Goal: Information Seeking & Learning: Learn about a topic

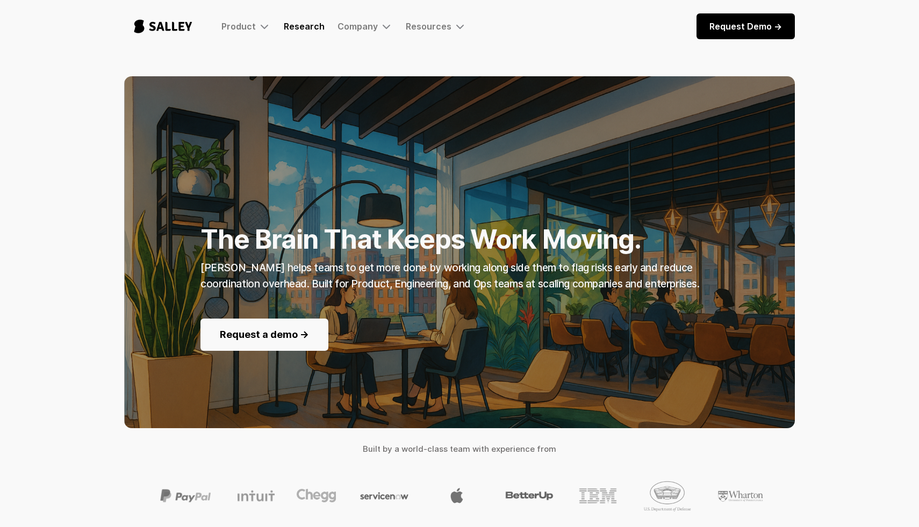
click at [315, 28] on link "Research" at bounding box center [304, 26] width 41 height 11
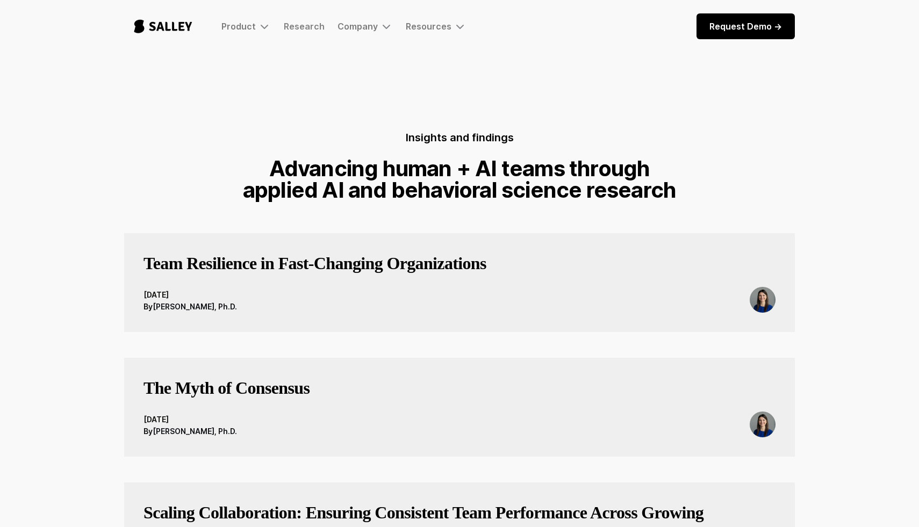
click at [300, 289] on div "[DATE] By [PERSON_NAME], Ph.D." at bounding box center [460, 300] width 632 height 26
click at [295, 268] on h3 "Team Resilience in Fast‑Changing Organizations" at bounding box center [315, 264] width 343 height 22
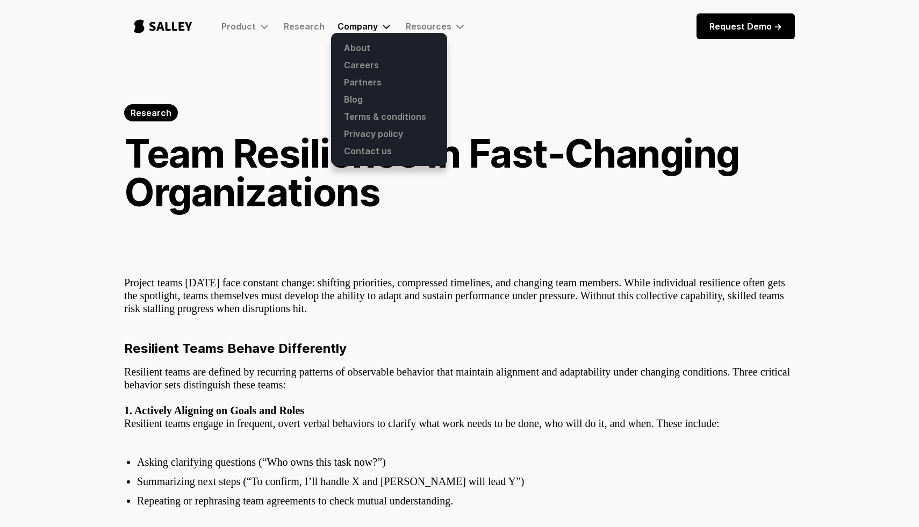
click at [354, 27] on div "Company" at bounding box center [358, 26] width 40 height 11
click at [353, 45] on link "About" at bounding box center [389, 47] width 103 height 17
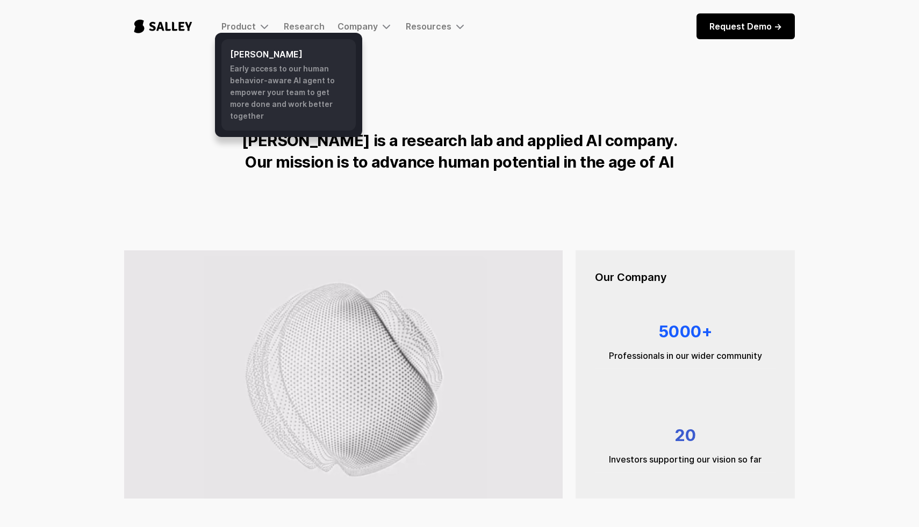
click at [266, 75] on div "Early access to our human behavior-aware AI agent to empower your team to get m…" at bounding box center [288, 92] width 117 height 59
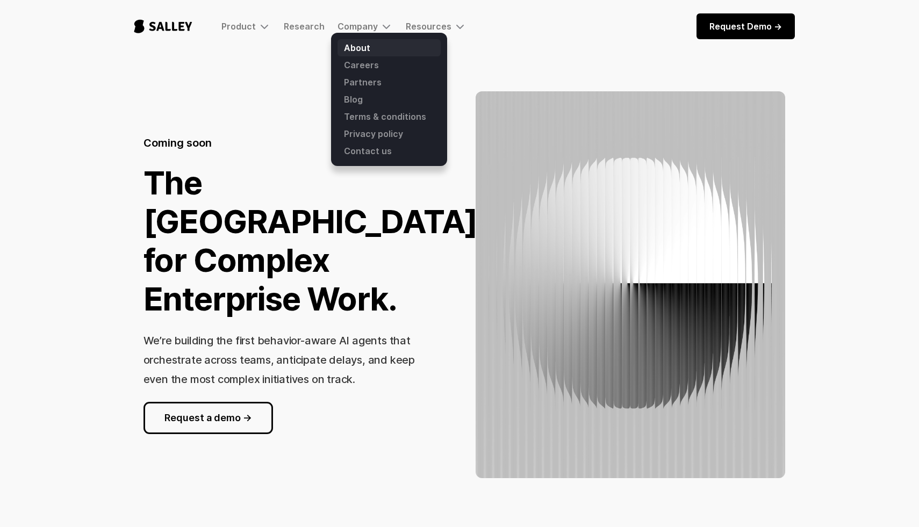
click at [356, 51] on link "About" at bounding box center [389, 47] width 103 height 17
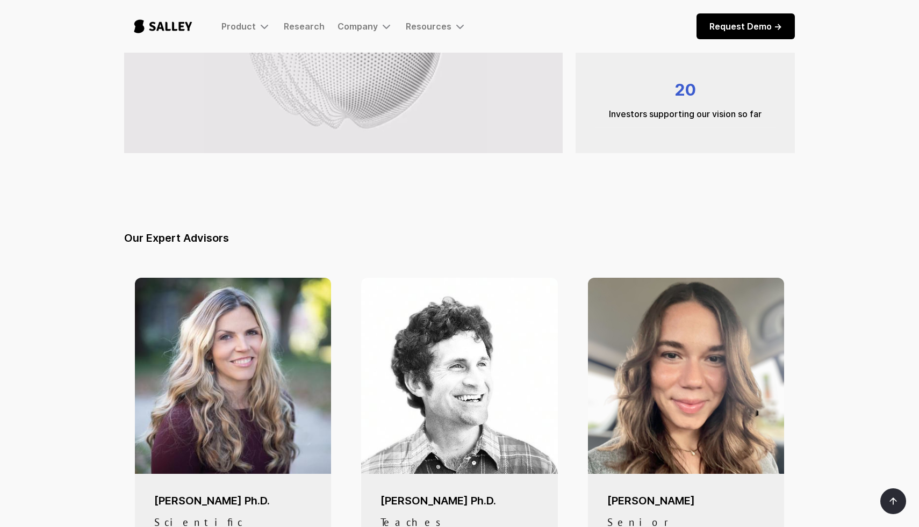
scroll to position [307, 0]
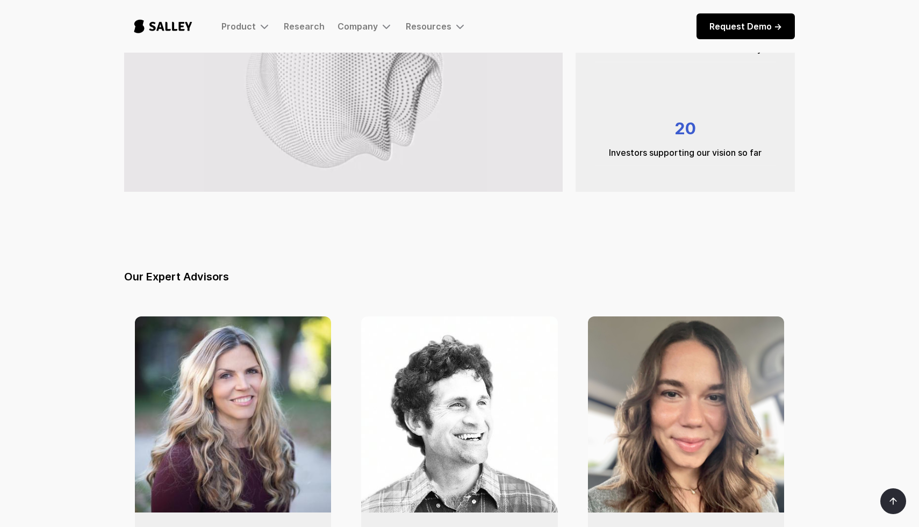
click at [168, 32] on img "home" at bounding box center [163, 26] width 78 height 35
